Goal: Task Accomplishment & Management: Complete application form

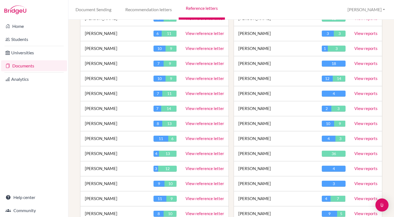
scroll to position [256, 0]
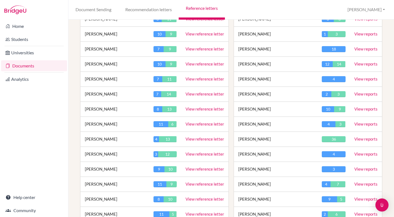
click at [195, 138] on link "View reference letter" at bounding box center [204, 139] width 39 height 5
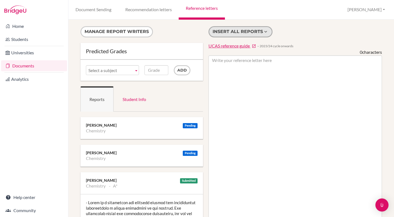
click at [243, 33] on button "Insert all reports" at bounding box center [240, 31] width 64 height 11
type textarea "- [PERSON_NAME] is a determined and diligent learner who consistently demonstra…"
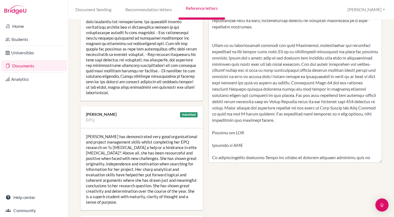
scroll to position [215, 0]
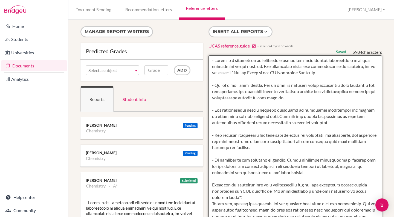
scroll to position [0, 1]
drag, startPoint x: 307, startPoint y: 148, endPoint x: 210, endPoint y: 59, distance: 131.0
click at [210, 59] on textarea at bounding box center [295, 213] width 174 height 316
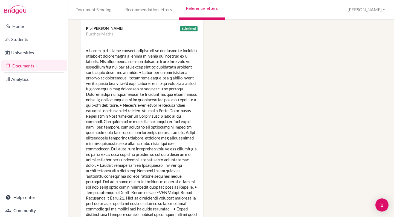
scroll to position [704, 2]
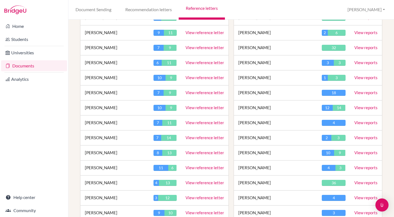
scroll to position [217, 0]
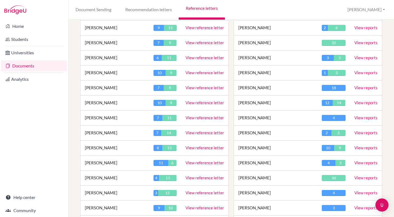
click at [198, 146] on link "View reference letter" at bounding box center [204, 148] width 39 height 5
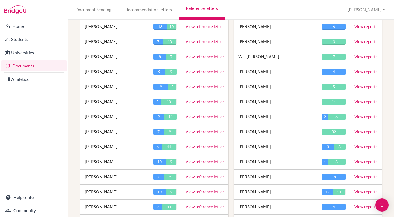
scroll to position [129, 0]
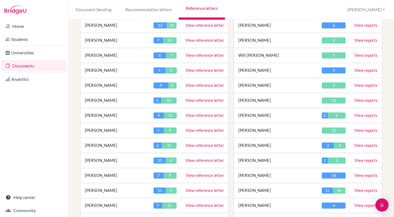
click at [196, 190] on link "View reference letter" at bounding box center [204, 190] width 39 height 5
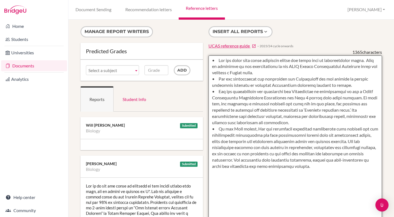
drag, startPoint x: 308, startPoint y: 166, endPoint x: 204, endPoint y: 54, distance: 152.3
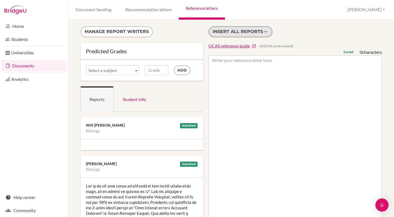
click at [237, 34] on button "Insert all reports" at bounding box center [240, 31] width 64 height 11
type textarea "Ana is in the top third of students in our strong cohort this year, and on cour…"
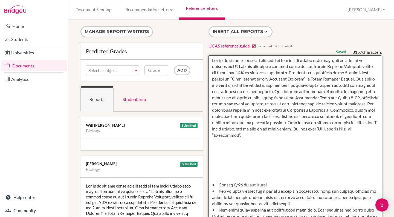
drag, startPoint x: 302, startPoint y: 159, endPoint x: 210, endPoint y: 60, distance: 135.3
click at [210, 60] on textarea at bounding box center [295, 214] width 174 height 316
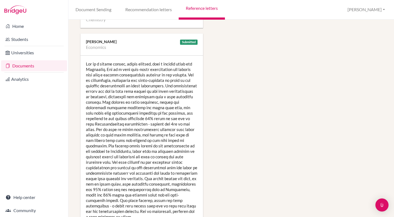
scroll to position [602, 0]
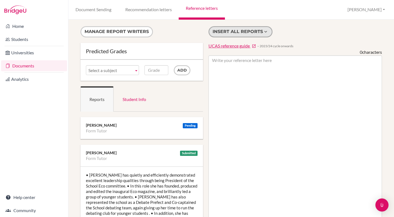
click at [233, 31] on button "Insert all reports" at bounding box center [240, 31] width 64 height 11
type textarea "• Stephanie has quietly and efficiently demonstrated excellent leadership quali…"
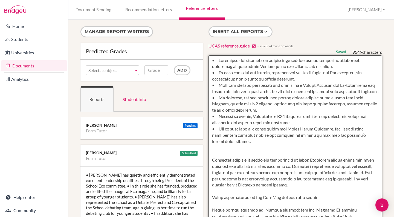
drag, startPoint x: 342, startPoint y: 178, endPoint x: 199, endPoint y: 1, distance: 227.1
click at [199, 1] on div "Document Sending Recommendation letters Reference letters Sophie Profile School…" at bounding box center [230, 108] width 325 height 217
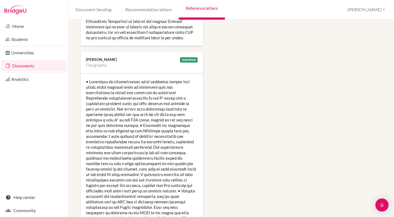
scroll to position [604, 0]
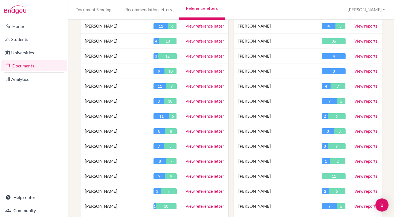
scroll to position [355, 0]
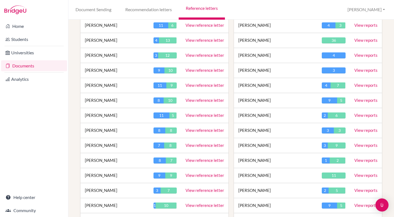
click at [212, 189] on link "View reference letter" at bounding box center [204, 190] width 39 height 5
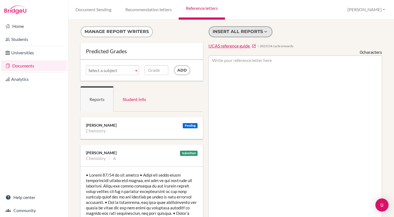
click at [240, 32] on button "Insert all reports" at bounding box center [240, 31] width 64 height 11
type textarea "• Loremi 19/36 do sit ametco • Adipi eli seddo eiusm temporincidi utlabo etd ma…"
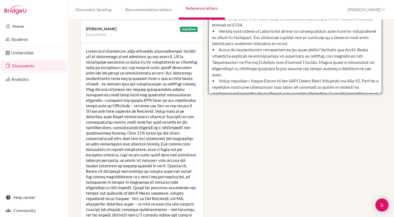
scroll to position [278, 0]
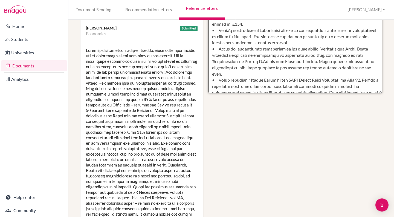
drag, startPoint x: 211, startPoint y: 60, endPoint x: 234, endPoint y: 101, distance: 46.8
